Goal: Check status: Check status

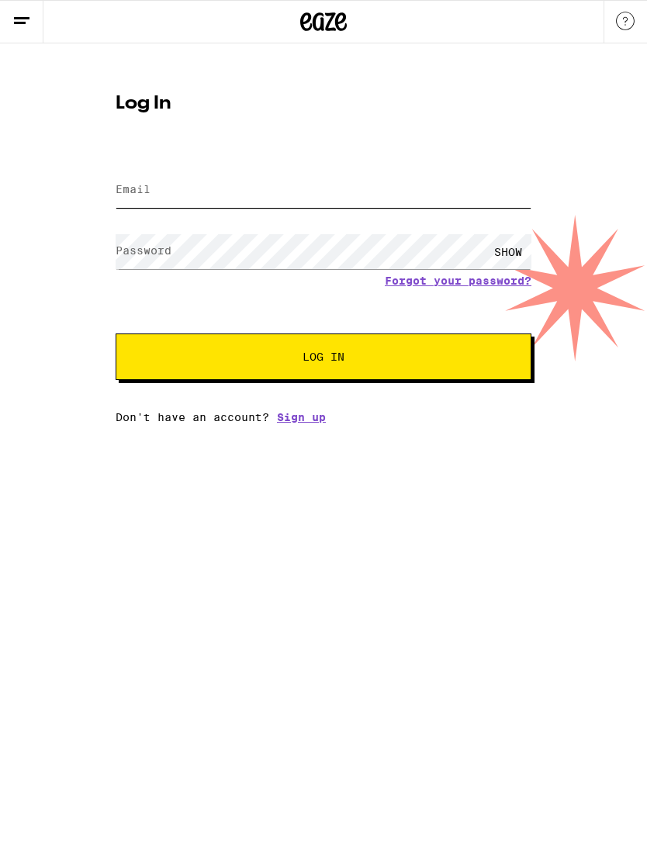
click at [448, 184] on input "Email" at bounding box center [324, 190] width 416 height 35
type input "[PERSON_NAME][EMAIL_ADDRESS][DOMAIN_NAME]"
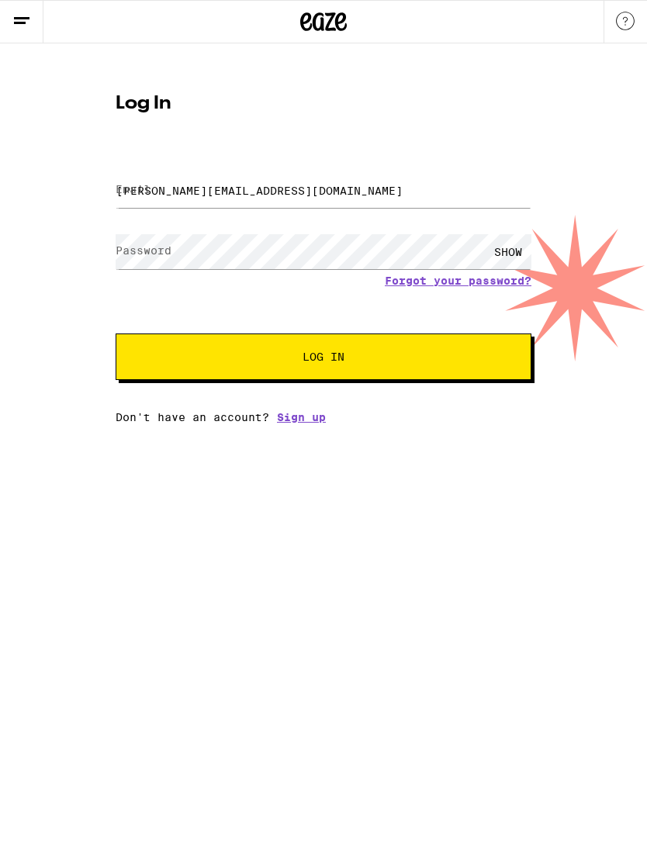
click at [323, 359] on button "Log In" at bounding box center [324, 356] width 416 height 47
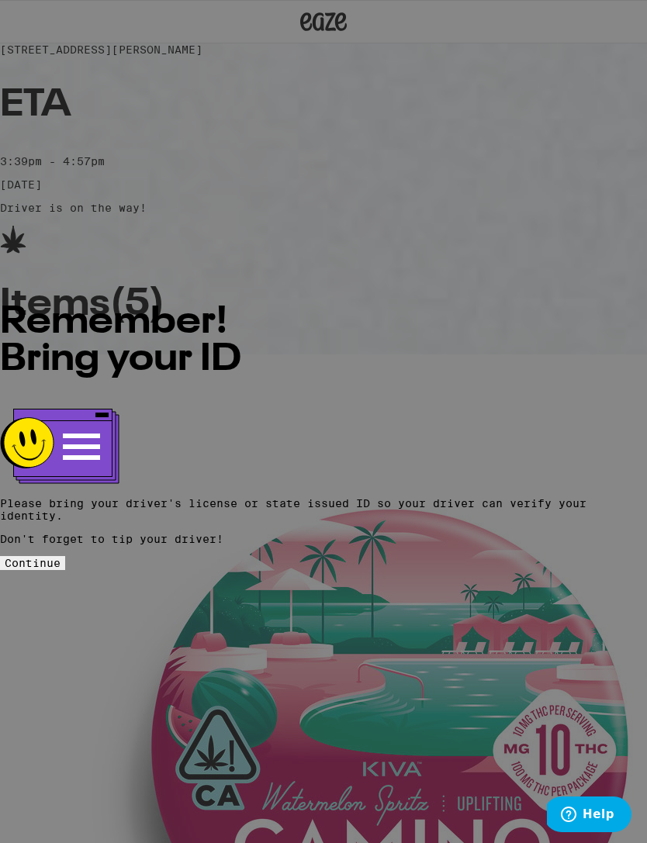
click at [60, 557] on span "Continue" at bounding box center [33, 563] width 56 height 12
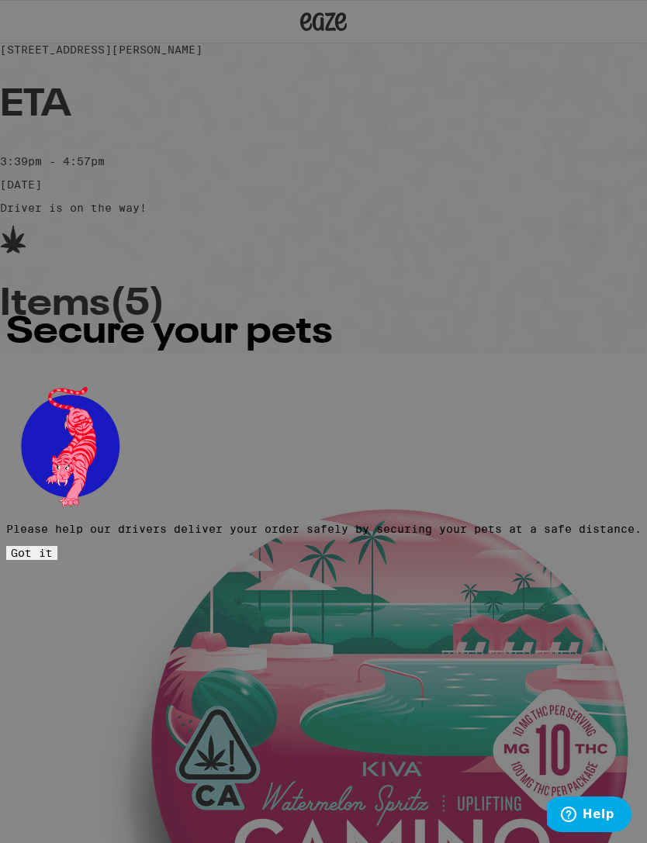
click at [57, 548] on button "Got it" at bounding box center [31, 553] width 51 height 14
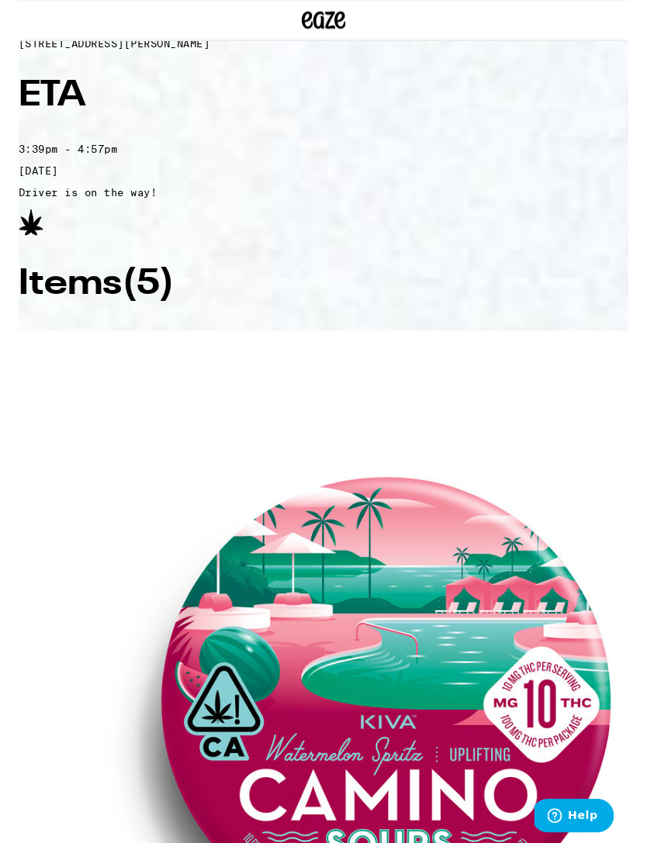
scroll to position [26, 0]
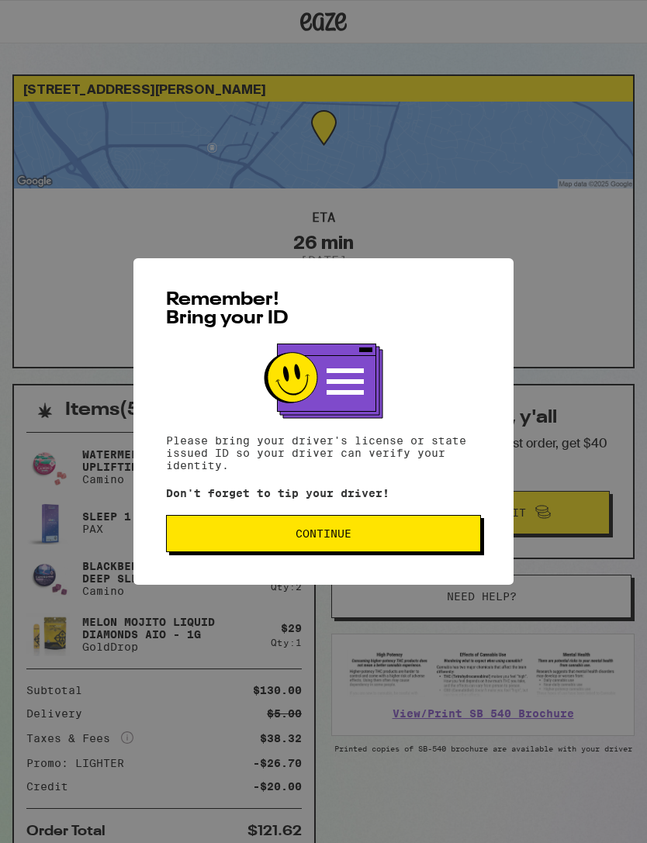
scroll to position [77, 0]
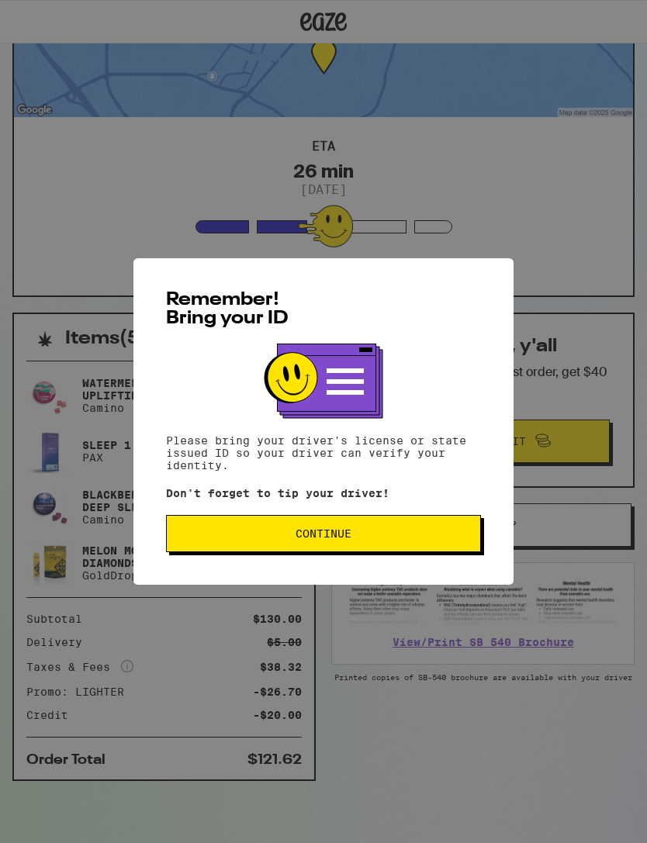
click at [397, 544] on button "Continue" at bounding box center [323, 533] width 315 height 37
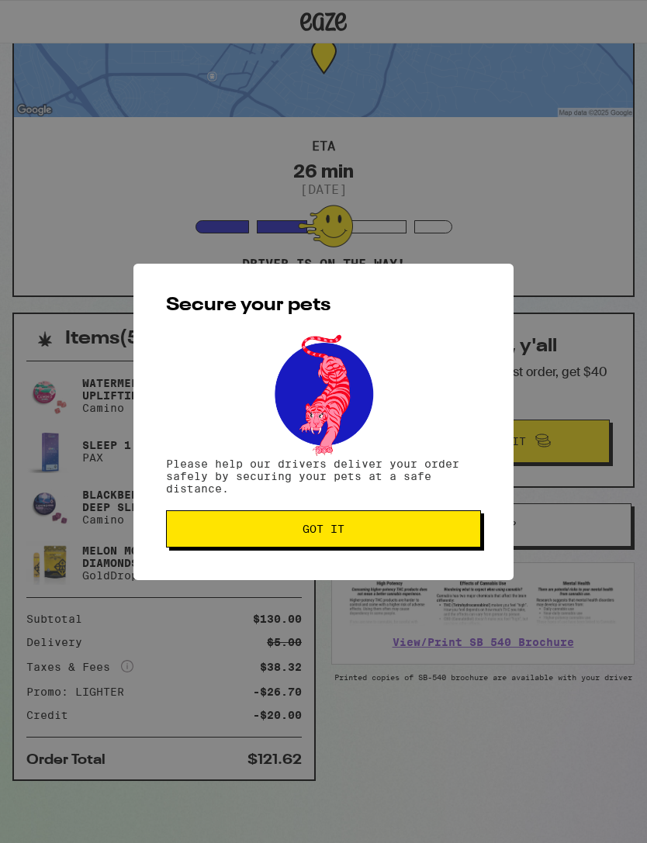
click at [447, 542] on button "Got it" at bounding box center [323, 528] width 315 height 37
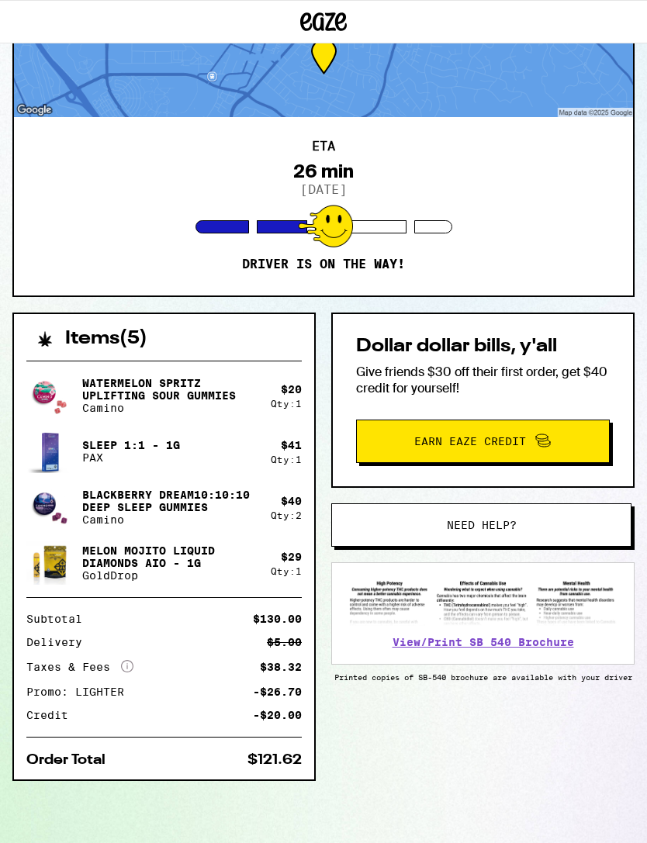
scroll to position [0, 0]
